Goal: Task Accomplishment & Management: Complete application form

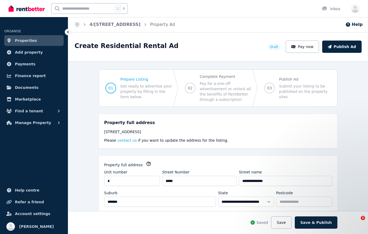
select select "***"
select select "**********"
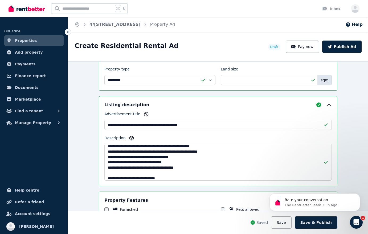
scroll to position [53, 0]
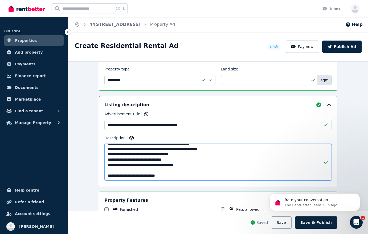
click at [196, 167] on textarea "**********" at bounding box center [218, 162] width 228 height 37
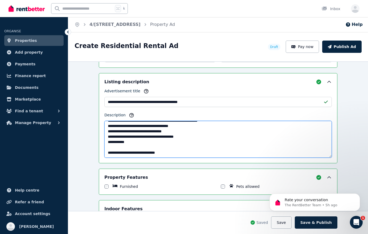
scroll to position [347, 0]
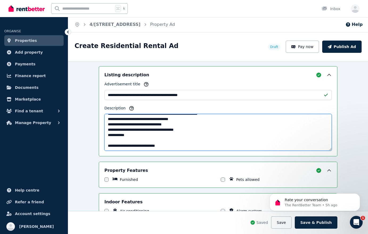
type textarea "**********"
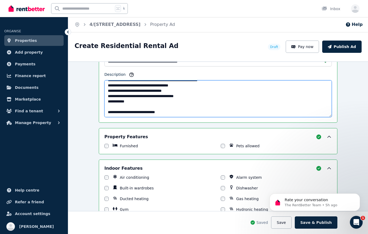
scroll to position [405, 0]
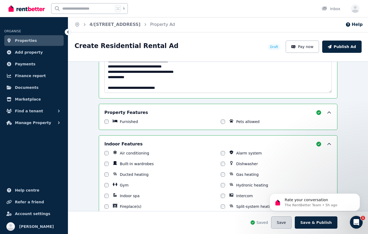
click at [282, 227] on button "Save" at bounding box center [281, 222] width 20 height 12
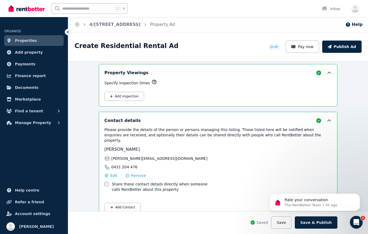
scroll to position [911, 0]
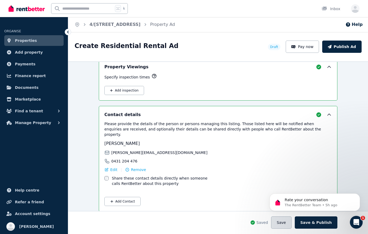
click at [285, 224] on button "Save" at bounding box center [281, 222] width 20 height 12
click at [313, 224] on button "Save & Publish" at bounding box center [316, 222] width 43 height 12
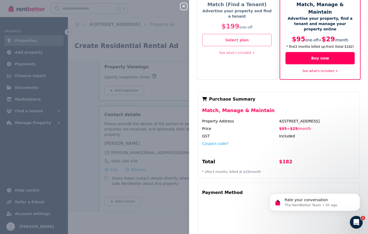
scroll to position [0, 0]
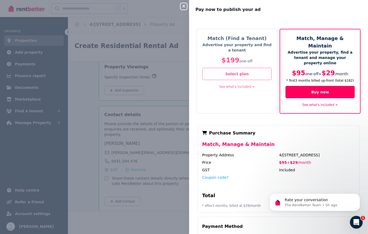
click at [232, 87] on link "See what's included +" at bounding box center [237, 87] width 36 height 4
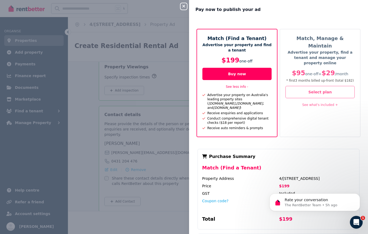
click at [316, 103] on link "See what's included +" at bounding box center [320, 105] width 36 height 4
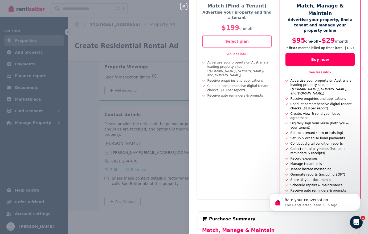
scroll to position [33, 0]
click at [321, 53] on button "Buy now" at bounding box center [320, 59] width 69 height 12
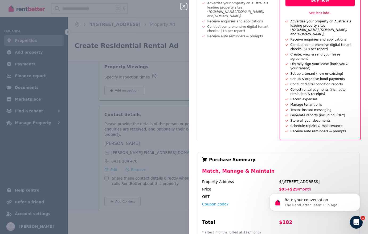
scroll to position [196, 0]
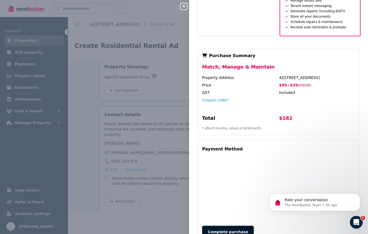
click at [237, 225] on button "Complete purchase" at bounding box center [228, 231] width 52 height 12
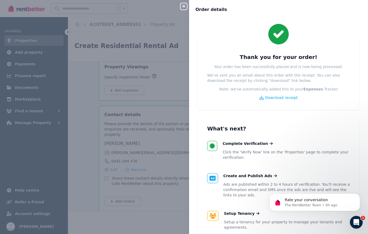
scroll to position [56, 0]
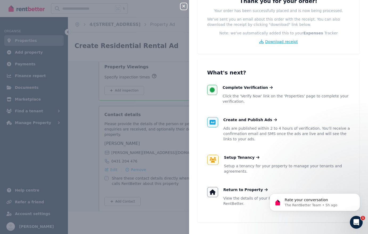
click at [286, 41] on span "Download receipt" at bounding box center [281, 41] width 33 height 5
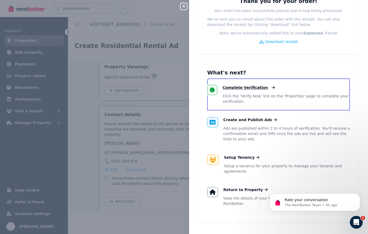
click at [236, 89] on span "Complete Verification" at bounding box center [245, 87] width 45 height 5
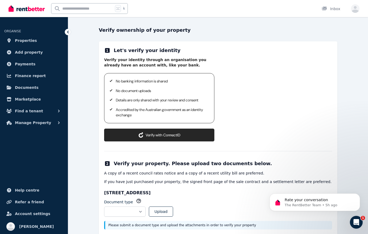
scroll to position [48, 0]
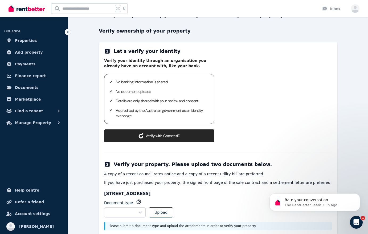
click at [172, 137] on button "Verify with ConnectID" at bounding box center [159, 135] width 110 height 13
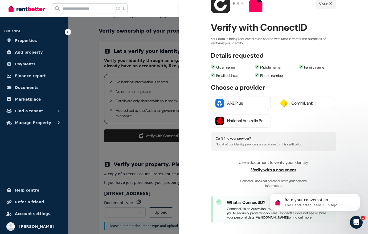
scroll to position [23, 0]
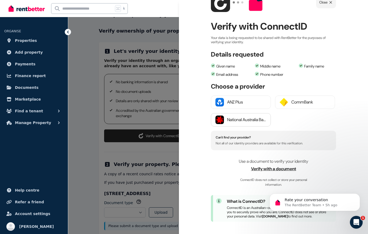
click at [248, 122] on div "National Australia Bank" at bounding box center [246, 119] width 39 height 6
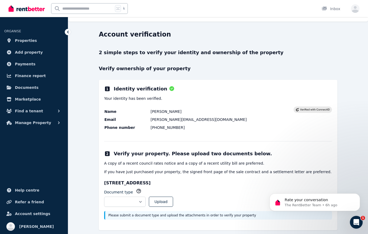
scroll to position [16, 0]
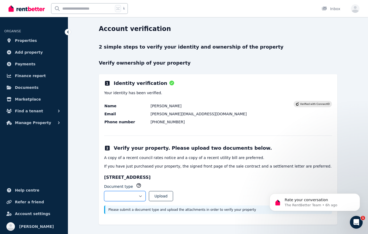
click at [146, 198] on select "**********" at bounding box center [125, 196] width 42 height 10
select select "**********"
click at [173, 198] on button "Upload" at bounding box center [161, 196] width 24 height 10
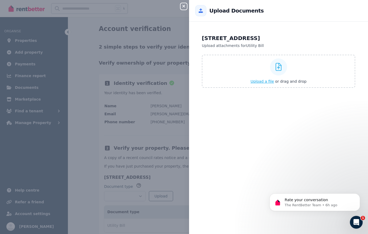
click at [268, 83] on span "Upload a file" at bounding box center [262, 81] width 23 height 4
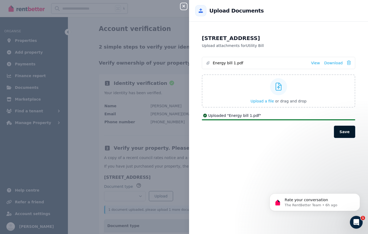
click at [347, 134] on button "Save" at bounding box center [344, 132] width 21 height 12
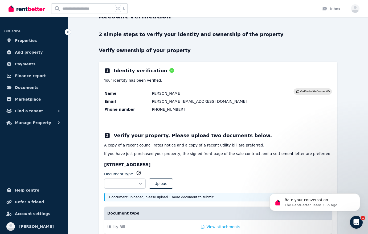
scroll to position [48, 0]
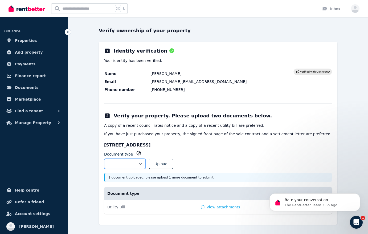
click at [146, 163] on select "**********" at bounding box center [125, 164] width 42 height 10
select select "**********"
click at [170, 166] on button "Upload" at bounding box center [161, 164] width 24 height 10
select select
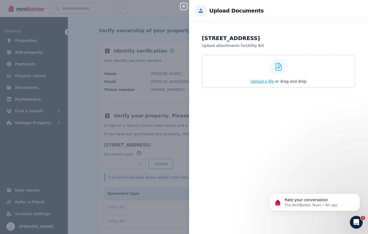
click at [260, 80] on span "Upload a file" at bounding box center [262, 81] width 23 height 4
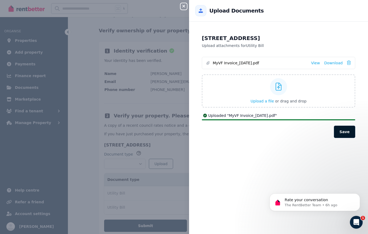
click at [341, 134] on button "Save" at bounding box center [344, 132] width 21 height 12
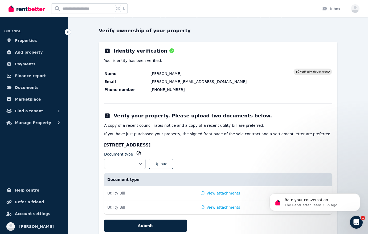
scroll to position [66, 0]
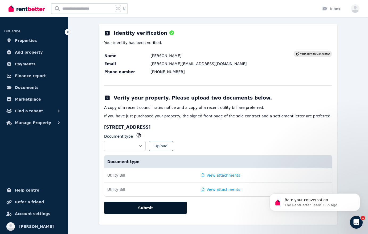
click at [160, 208] on button "Submit" at bounding box center [145, 207] width 83 height 12
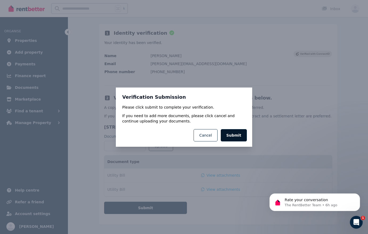
click at [234, 132] on button "Submit" at bounding box center [234, 135] width 26 height 12
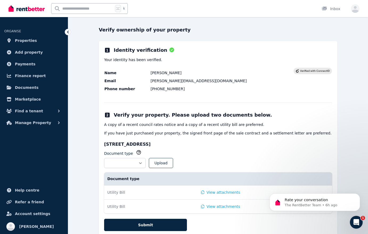
scroll to position [64, 0]
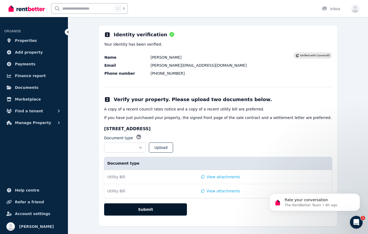
click at [132, 213] on button "Submit" at bounding box center [145, 209] width 83 height 12
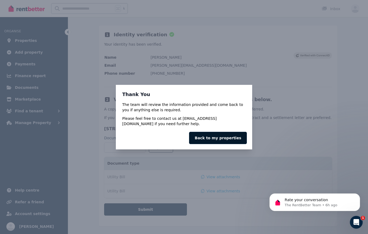
click at [207, 139] on link "Back to my properties" at bounding box center [218, 138] width 58 height 12
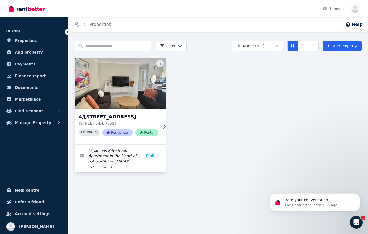
click at [164, 127] on div "4/28-32 Mt Pleasant Ave, Burwood 4/28-32 Mt Pleasant Ave, Burwood NSW 2134 PID …" at bounding box center [120, 126] width 91 height 35
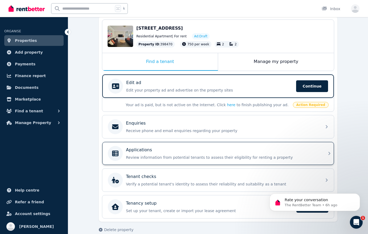
scroll to position [76, 0]
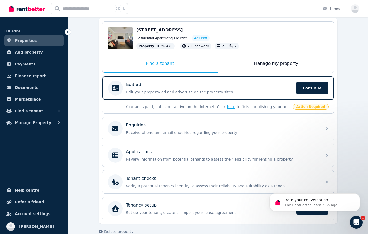
click at [227, 104] on link "here" at bounding box center [231, 106] width 9 height 4
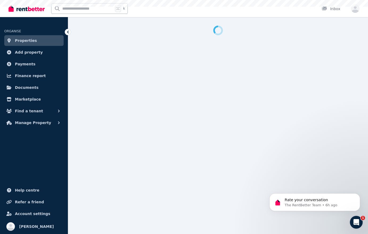
select select "***"
select select "**********"
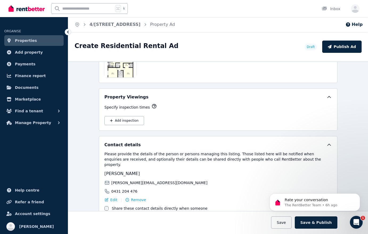
scroll to position [870, 0]
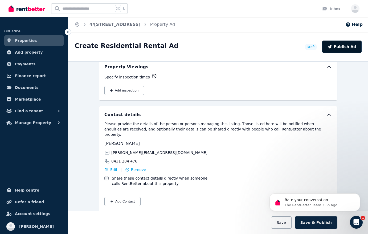
click at [339, 47] on button "Publish Ad" at bounding box center [341, 47] width 39 height 12
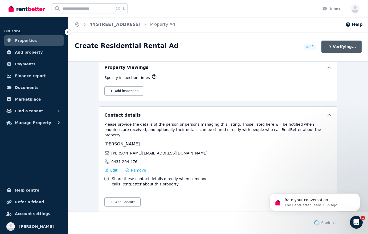
scroll to position [911, 0]
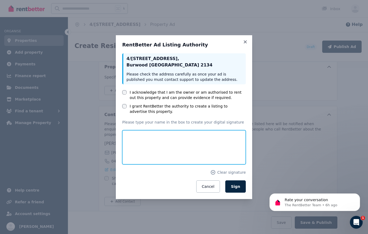
click at [139, 151] on input "text" at bounding box center [184, 147] width 124 height 34
type input "*********"
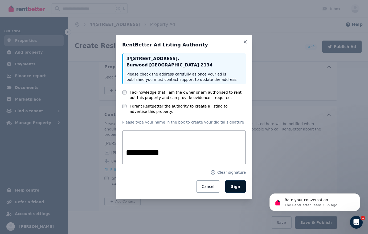
click at [231, 185] on button "Sign" at bounding box center [235, 186] width 21 height 12
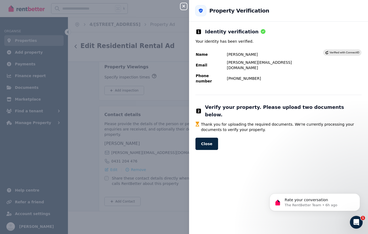
scroll to position [949, 0]
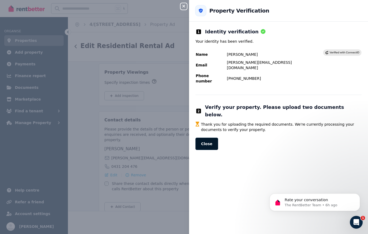
click at [212, 138] on button "Close" at bounding box center [207, 144] width 23 height 12
click at [205, 138] on button "Close" at bounding box center [207, 144] width 23 height 12
click at [184, 7] on icon "button" at bounding box center [184, 6] width 6 height 4
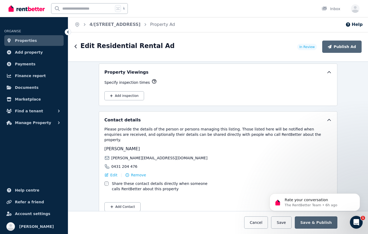
click at [36, 43] on link "Properties" at bounding box center [33, 40] width 59 height 11
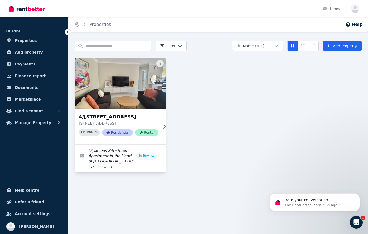
click at [163, 126] on div "4/28-32 Mt Pleasant Ave, Burwood 4/28-32 Mt Pleasant Ave, Burwood NSW 2134 PID …" at bounding box center [120, 126] width 91 height 35
